Goal: Task Accomplishment & Management: Manage account settings

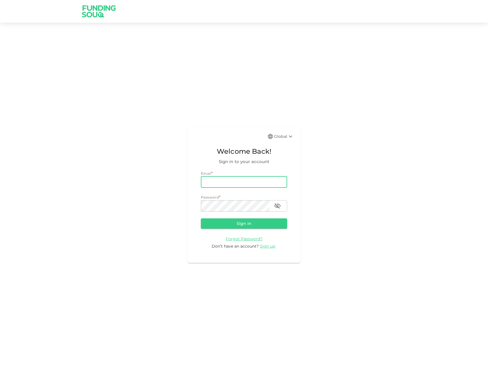
drag, startPoint x: 246, startPoint y: 185, endPoint x: 250, endPoint y: 186, distance: 3.7
click at [246, 185] on input "email" at bounding box center [244, 182] width 86 height 11
paste input "[EMAIL_ADDRESS][DOMAIN_NAME]"
type input "[EMAIL_ADDRESS][DOMAIN_NAME]"
click at [249, 223] on button "Sign in" at bounding box center [244, 224] width 86 height 10
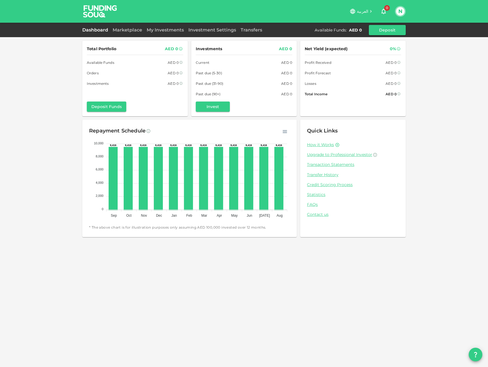
click at [413, 116] on div "Total Portfolio AED 0 Available Funds AED 0 Orders AED 0 Investments AED 0 Depo…" at bounding box center [244, 183] width 488 height 367
click at [399, 10] on button "N" at bounding box center [400, 11] width 9 height 9
click at [376, 51] on li "Sign Out" at bounding box center [378, 55] width 52 height 9
